Goal: Transaction & Acquisition: Book appointment/travel/reservation

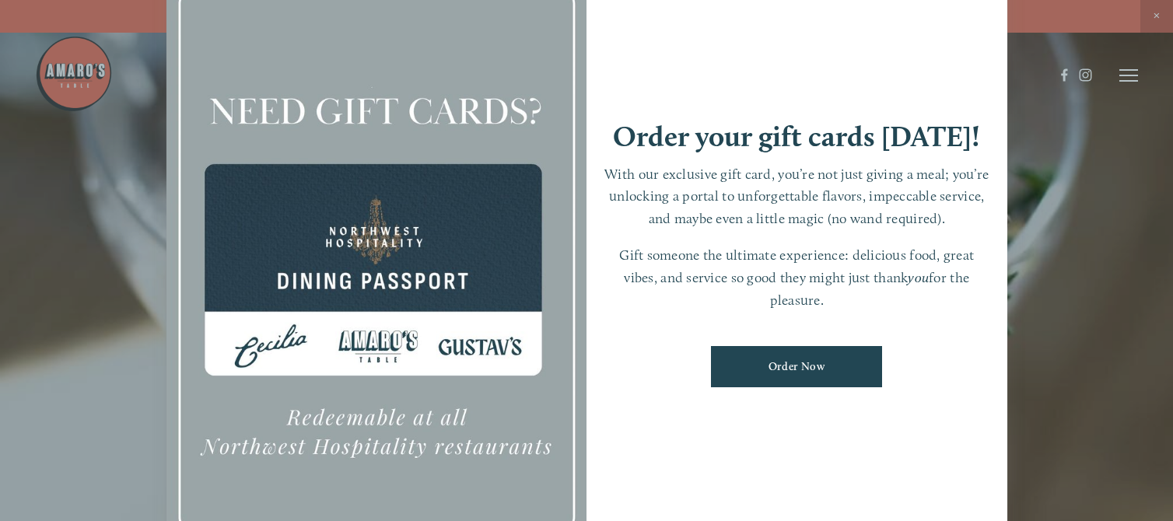
click at [1121, 112] on div at bounding box center [586, 260] width 1173 height 521
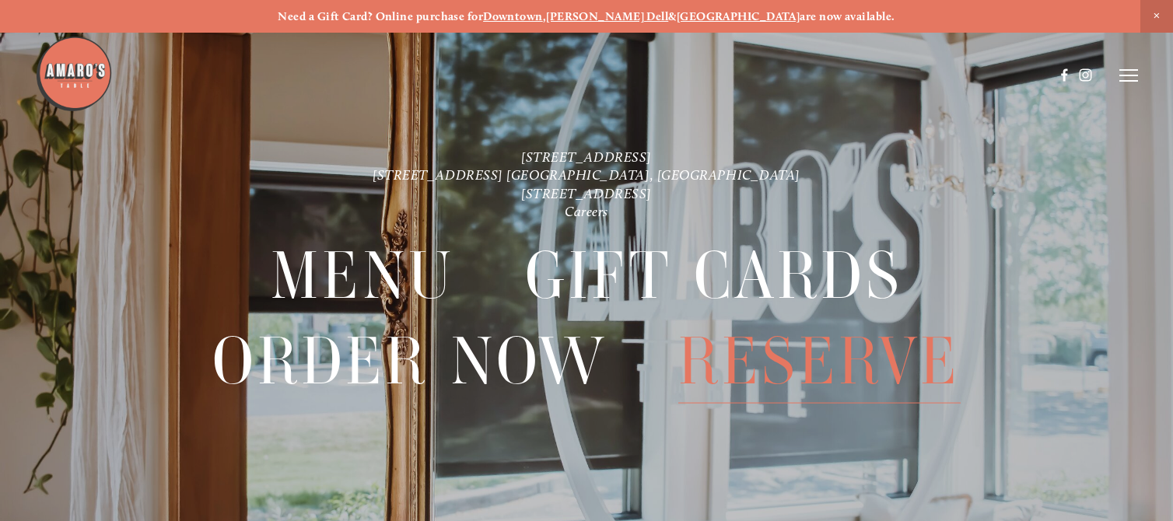
click at [804, 360] on span "Reserve" at bounding box center [819, 361] width 282 height 85
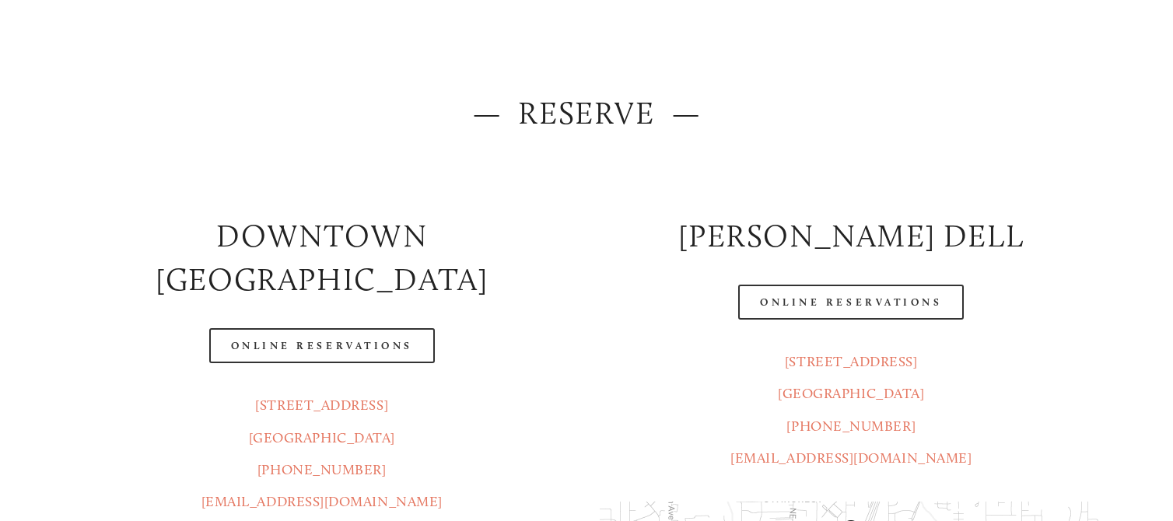
scroll to position [156, 0]
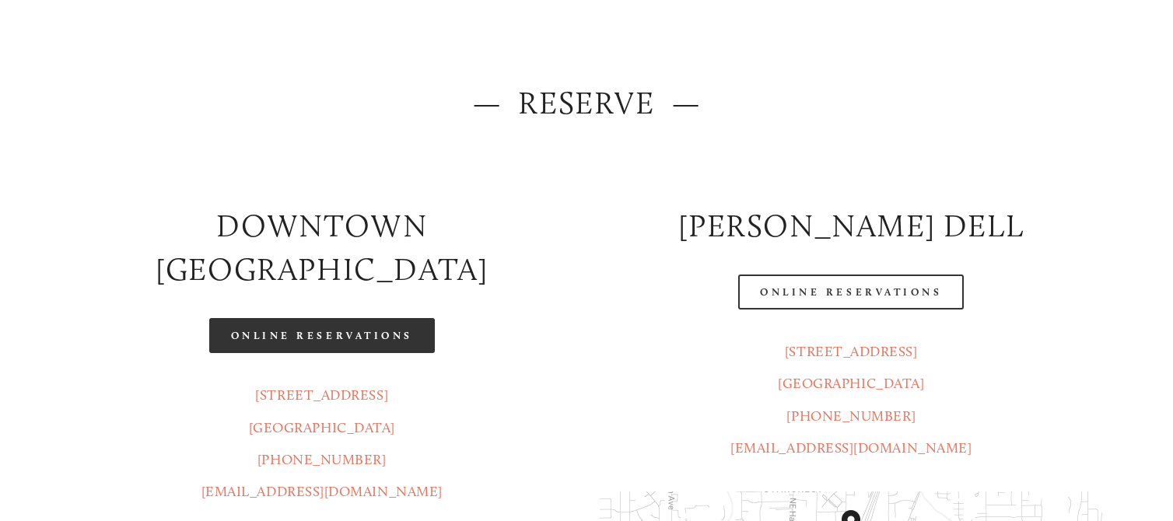
click at [316, 318] on link "Online Reservations" at bounding box center [322, 335] width 226 height 35
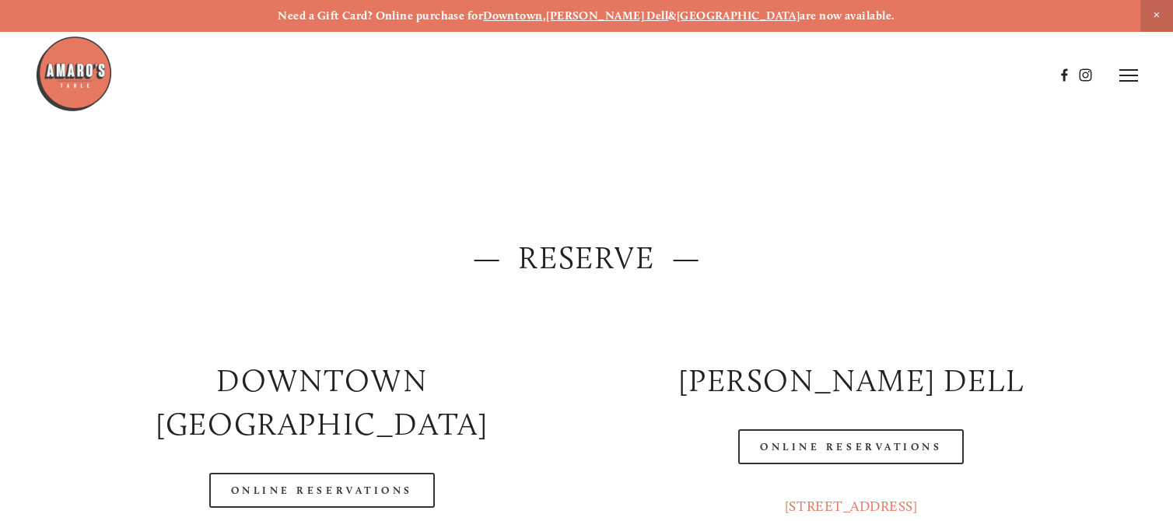
scroll to position [0, 0]
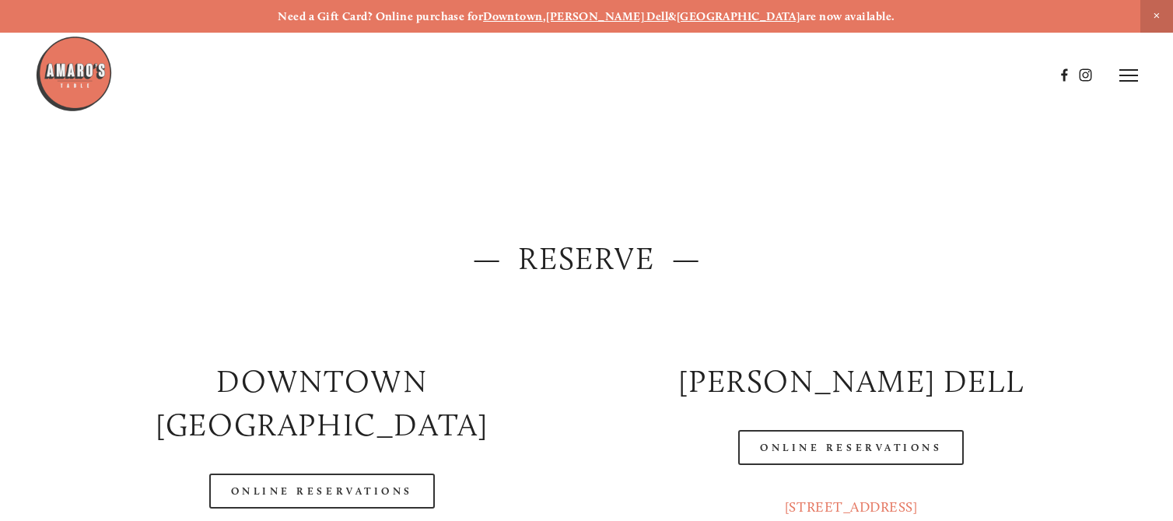
click at [1131, 68] on icon at bounding box center [1129, 75] width 19 height 14
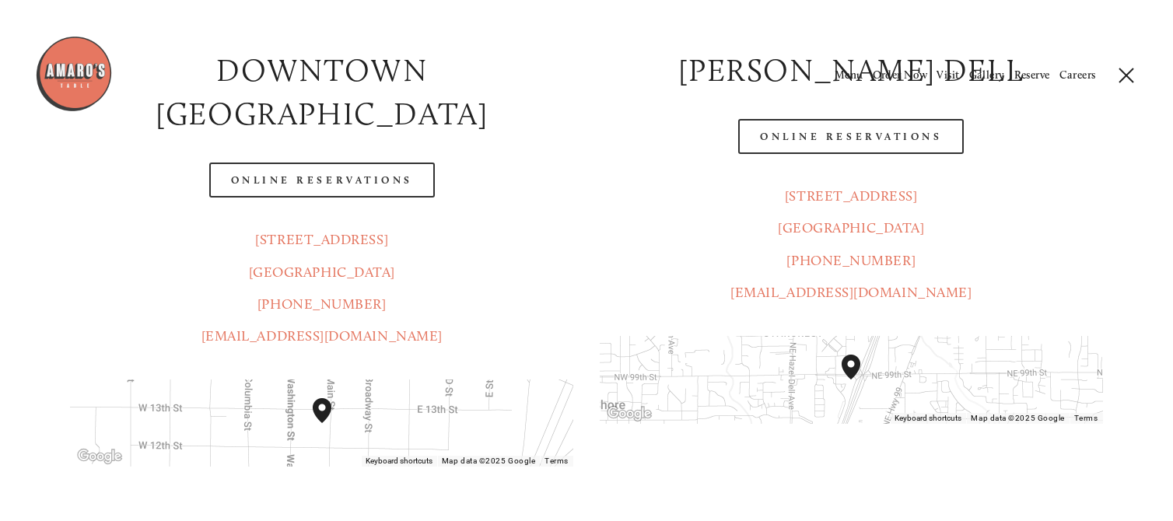
scroll to position [311, 0]
click at [386, 139] on header "Menu Order Now Visit Gallery 0" at bounding box center [586, 75] width 1173 height 150
click at [341, 143] on header "Menu Order Now Visit Gallery 0" at bounding box center [586, 75] width 1173 height 150
